Goal: Task Accomplishment & Management: Use online tool/utility

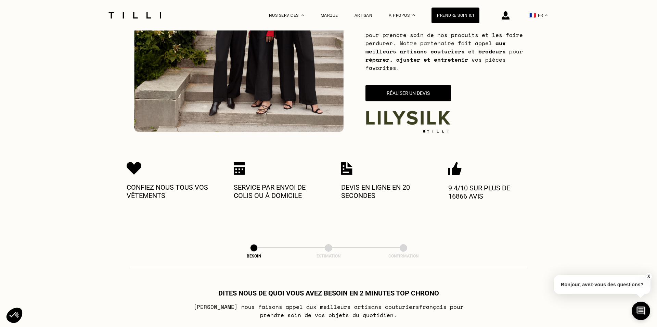
scroll to position [117, 0]
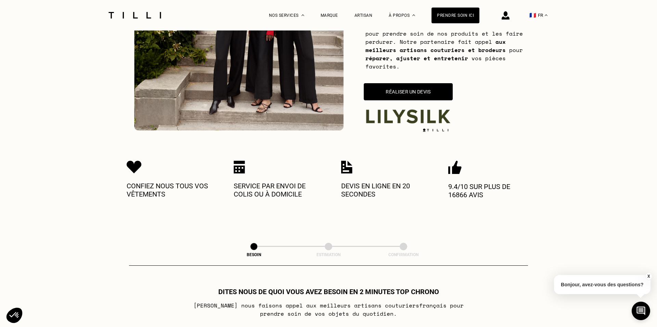
click at [394, 89] on button "Réaliser un devis" at bounding box center [408, 91] width 89 height 17
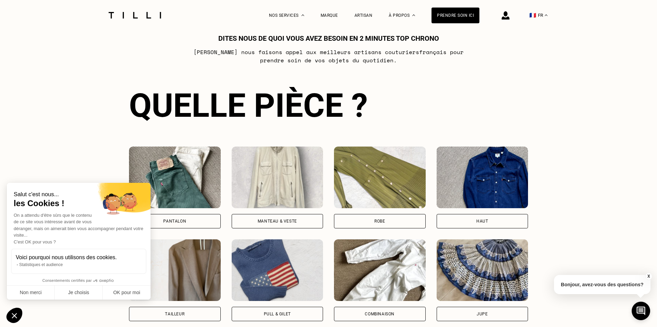
scroll to position [391, 0]
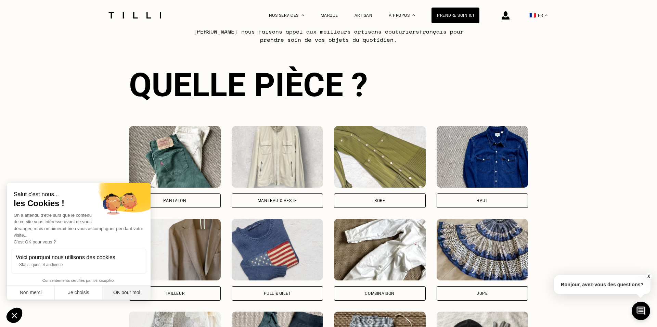
click at [126, 292] on button "OK pour moi" at bounding box center [127, 293] width 48 height 14
checkbox input "true"
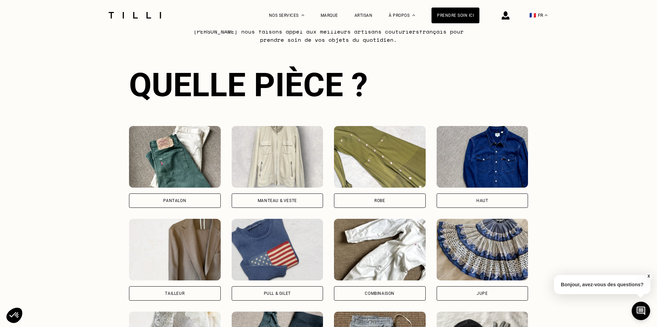
click at [160, 199] on div "Pantalon" at bounding box center [175, 200] width 92 height 14
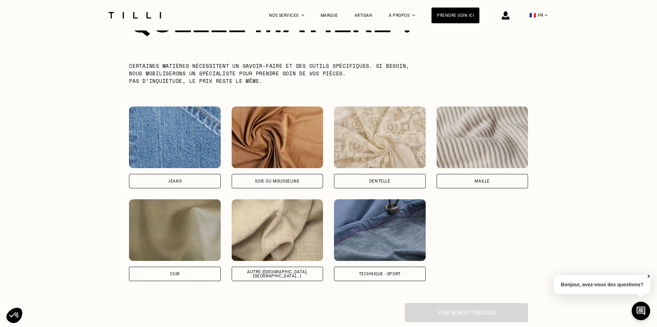
scroll to position [843, 0]
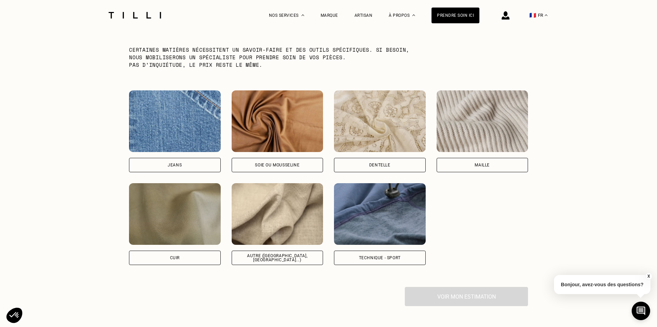
click at [273, 254] on div "Autre ([GEOGRAPHIC_DATA], [GEOGRAPHIC_DATA]...)" at bounding box center [278, 258] width 92 height 14
select select "FR"
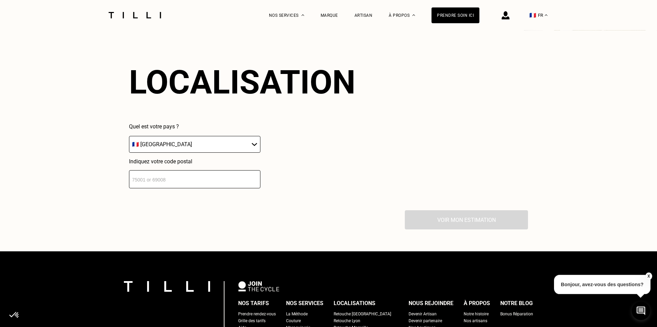
scroll to position [1088, 0]
click at [147, 185] on input "number" at bounding box center [194, 179] width 131 height 18
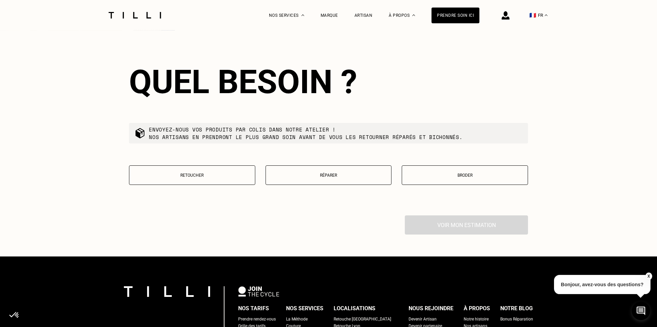
scroll to position [1258, 0]
type input "34270"
click at [213, 178] on p "Retoucher" at bounding box center [192, 175] width 119 height 5
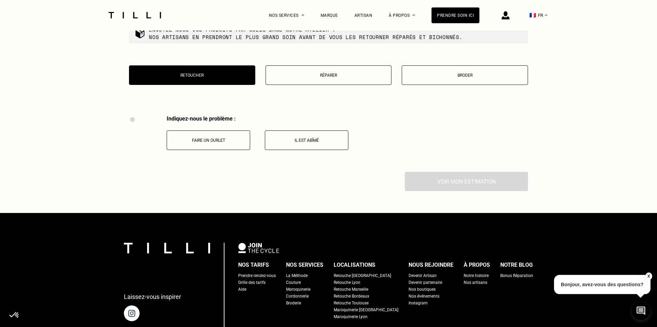
scroll to position [1316, 0]
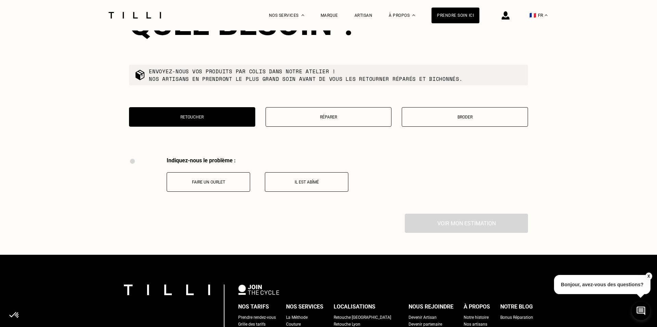
click at [303, 185] on p "Il est abîmé" at bounding box center [307, 182] width 76 height 5
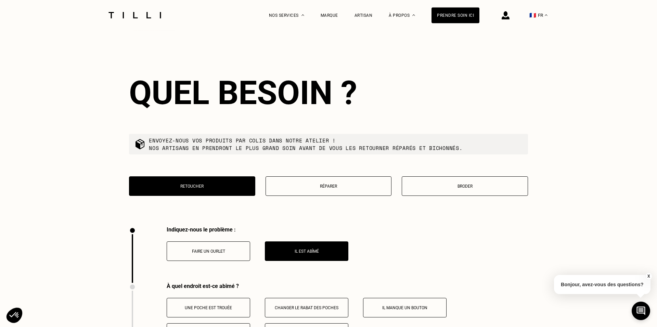
scroll to position [1255, 0]
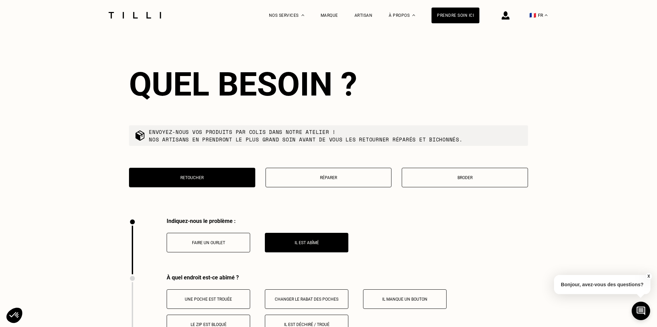
click at [333, 178] on p "Réparer" at bounding box center [328, 177] width 119 height 5
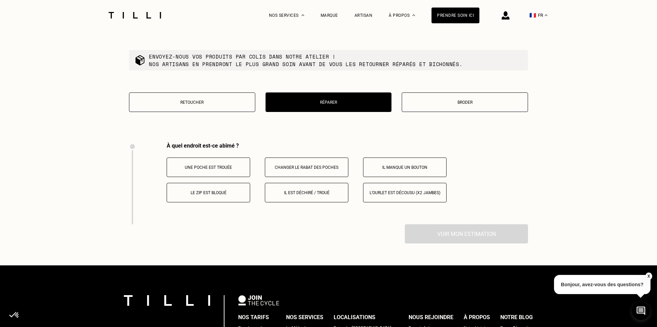
scroll to position [1316, 0]
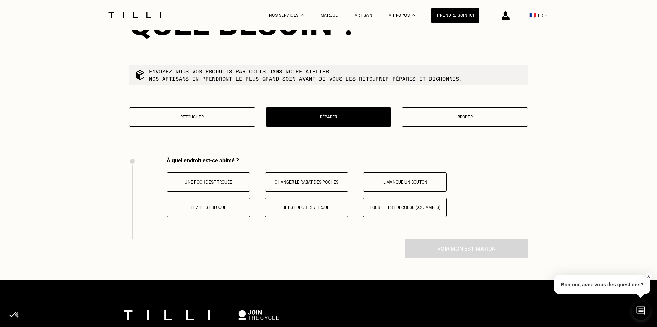
click at [173, 119] on p "Retoucher" at bounding box center [192, 117] width 119 height 5
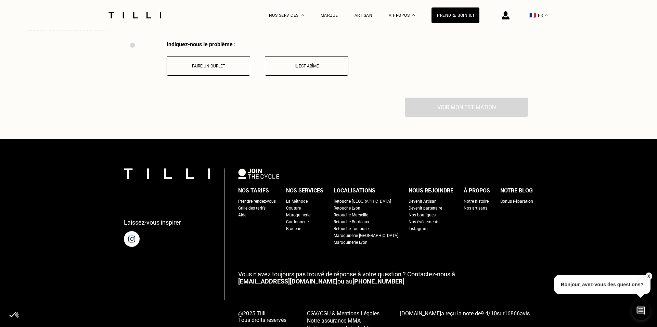
scroll to position [1433, 0]
